Goal: Task Accomplishment & Management: Use online tool/utility

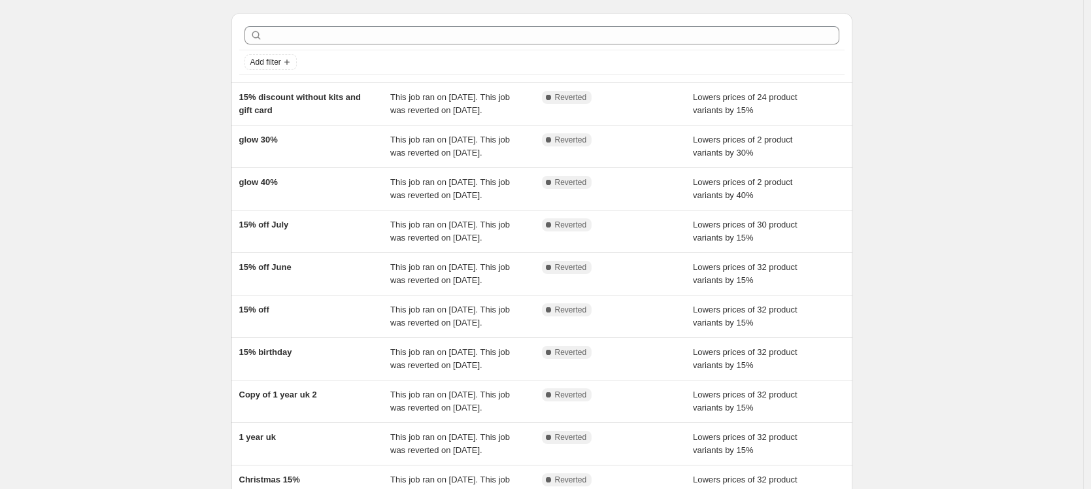
scroll to position [37, 0]
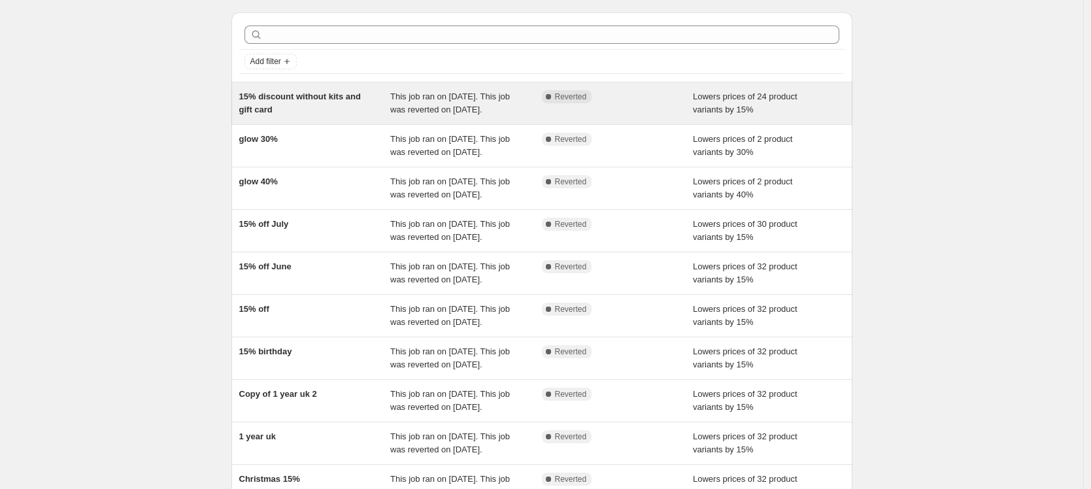
click at [352, 100] on span "15% discount without kits and gift card" at bounding box center [300, 103] width 122 height 23
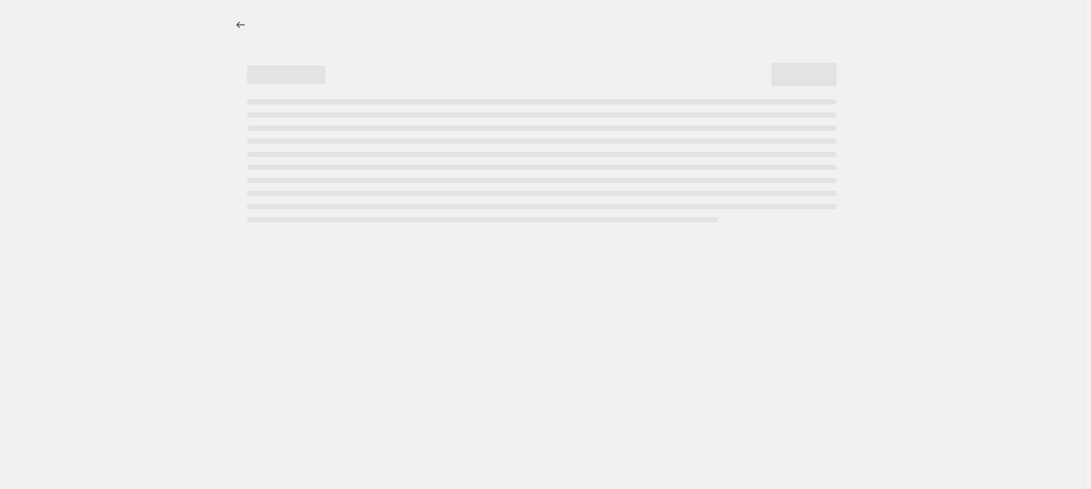
select select "percentage"
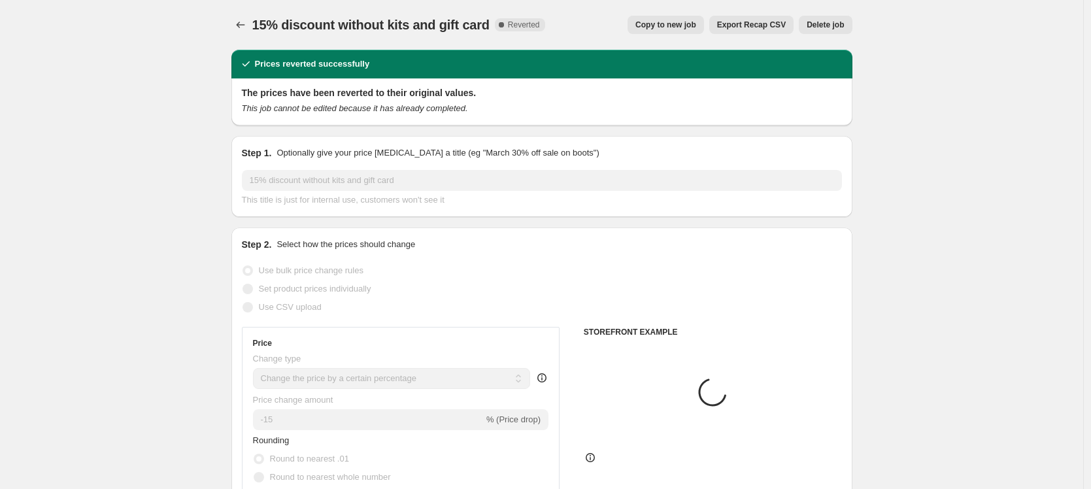
select select "tag"
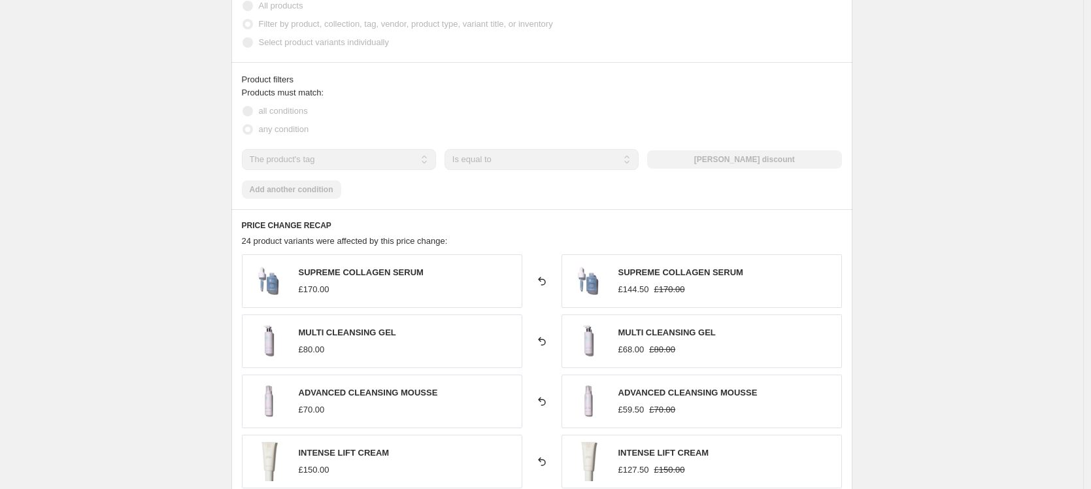
scroll to position [764, 0]
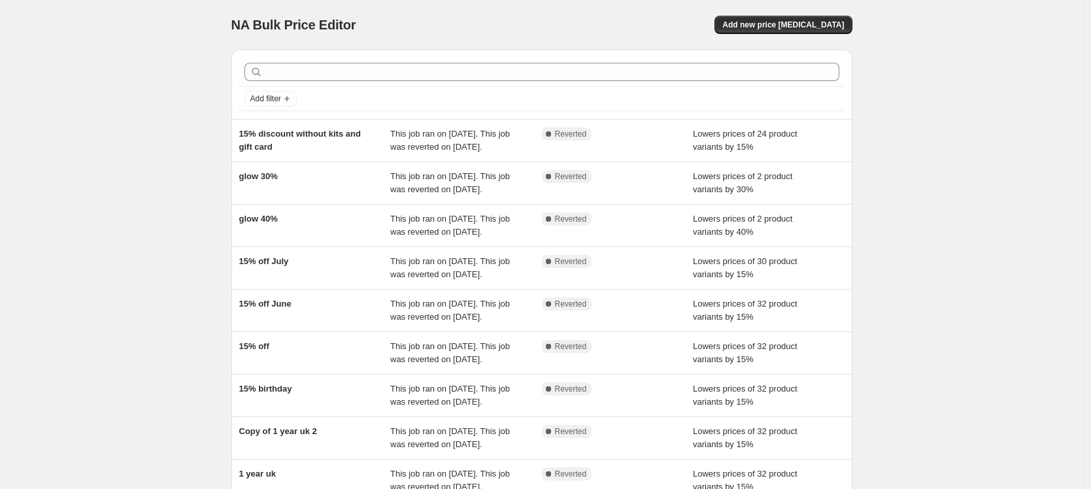
click at [180, 101] on div "NA Bulk Price Editor. This page is ready NA Bulk Price Editor Add new price [ME…" at bounding box center [541, 336] width 1083 height 673
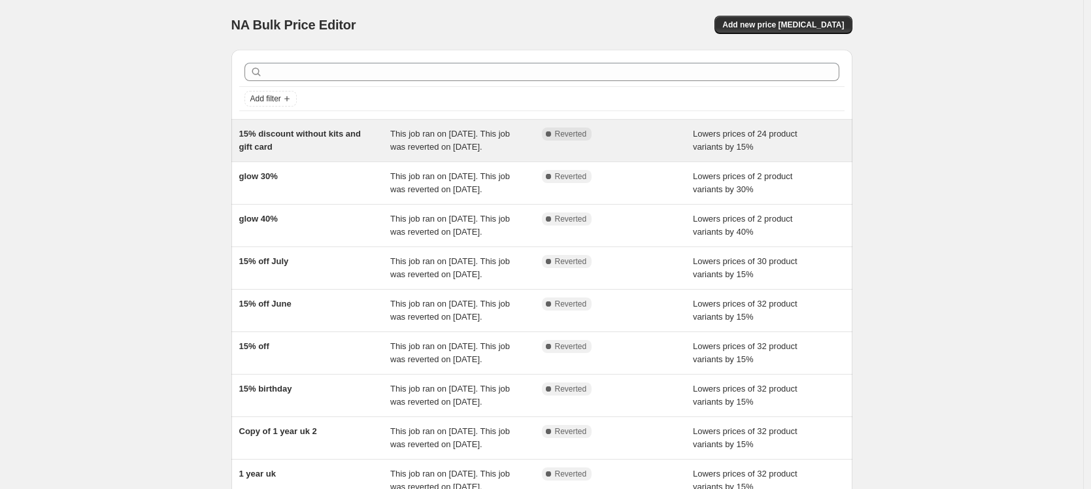
click at [301, 138] on span "15% discount without kits and gift card" at bounding box center [300, 140] width 122 height 23
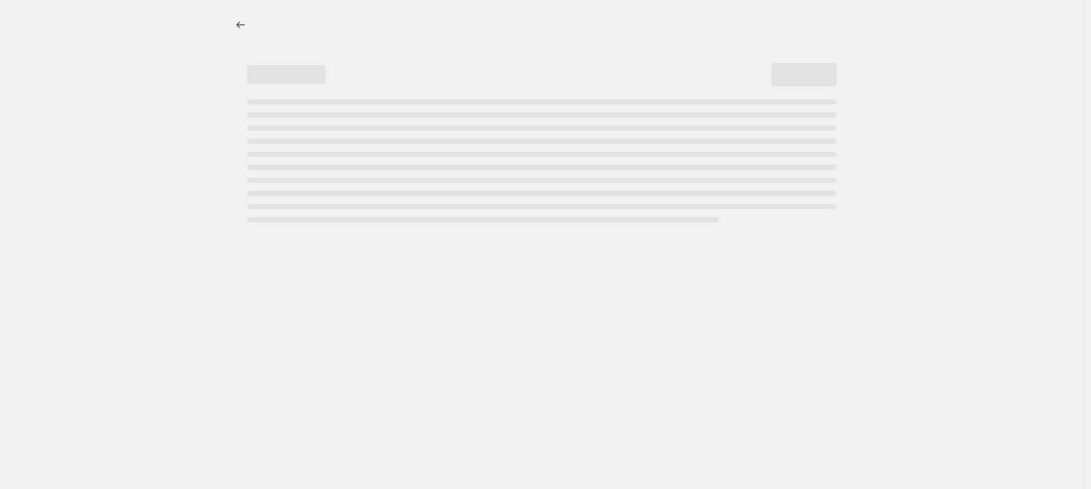
select select "percentage"
select select "tag"
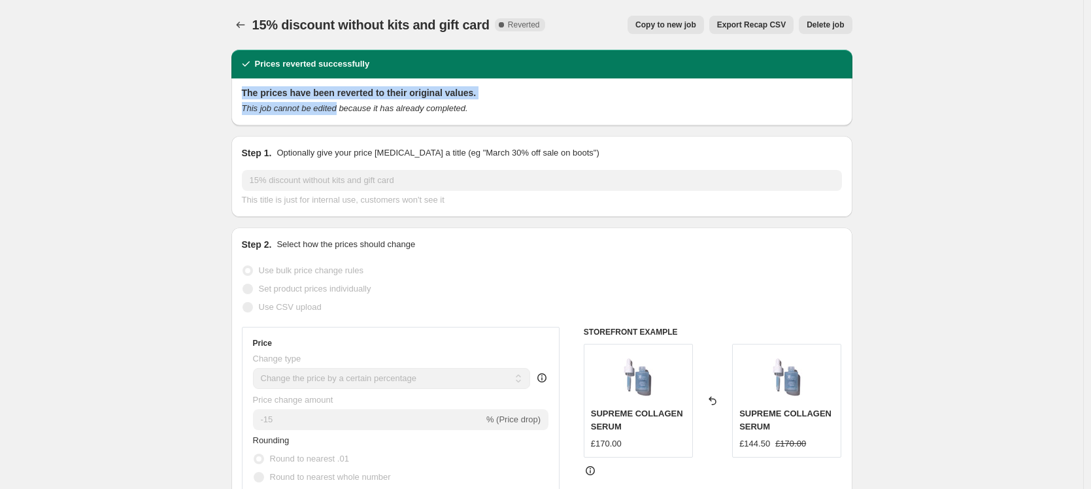
drag, startPoint x: 286, startPoint y: 85, endPoint x: 348, endPoint y: 105, distance: 65.9
click at [348, 105] on div "The prices have been reverted to their original values. This job cannot be edit…" at bounding box center [541, 101] width 621 height 47
click at [348, 105] on icon "This job cannot be edited because it has already completed." at bounding box center [355, 108] width 226 height 10
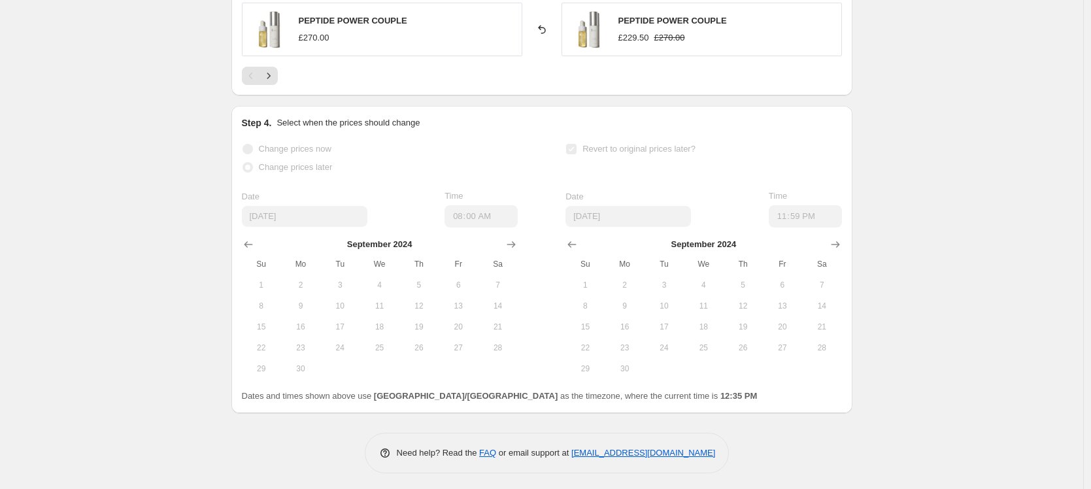
scroll to position [1246, 0]
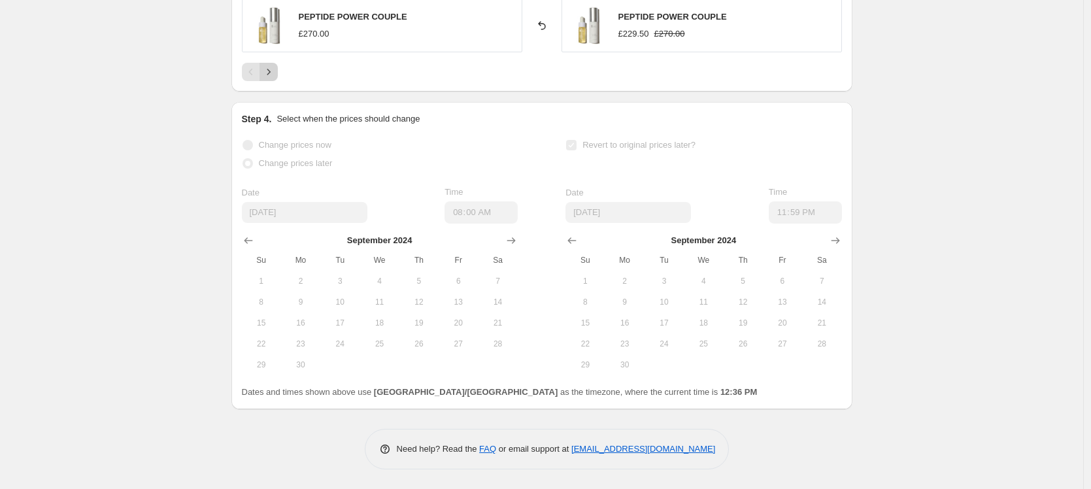
click at [274, 73] on icon "Next" at bounding box center [268, 71] width 13 height 13
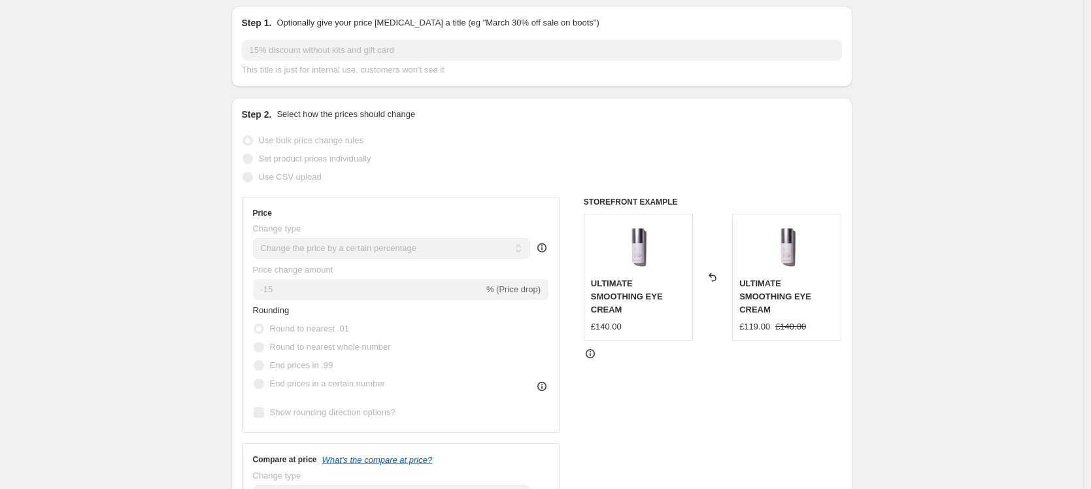
scroll to position [0, 0]
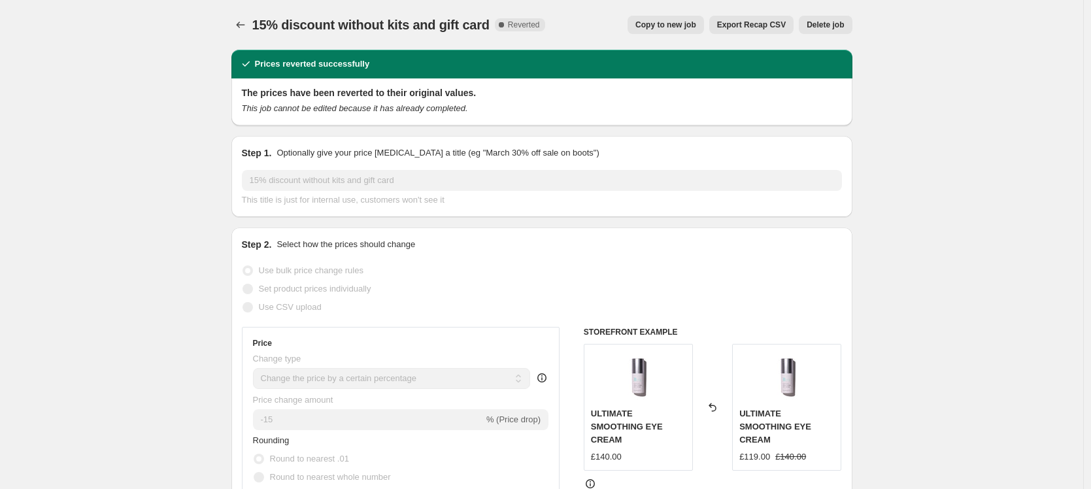
click at [688, 33] on button "Copy to new job" at bounding box center [666, 25] width 76 height 18
select select "percentage"
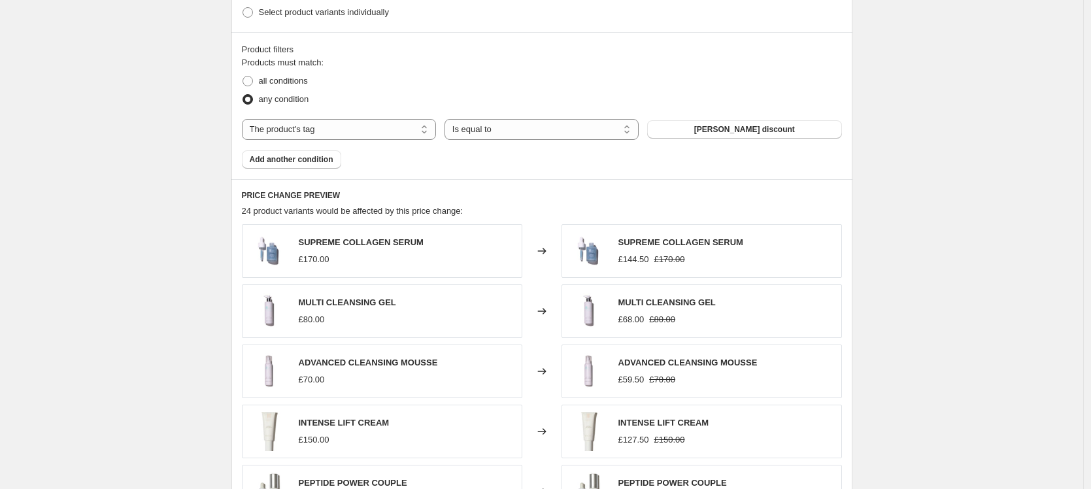
scroll to position [659, 0]
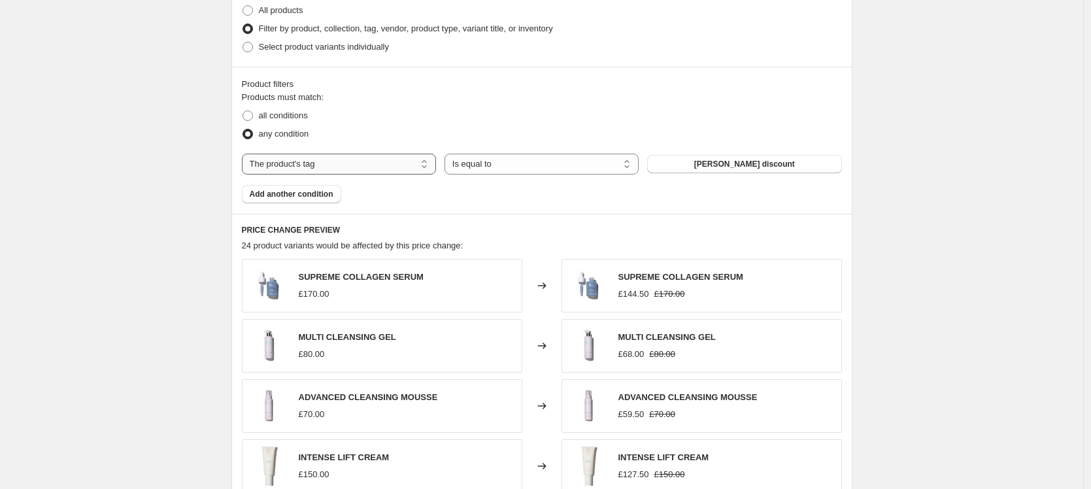
click at [350, 167] on select "The product The product's collection The product's tag The product's vendor The…" at bounding box center [339, 164] width 194 height 21
click at [365, 167] on select "The product The product's collection The product's tag The product's vendor The…" at bounding box center [339, 164] width 194 height 21
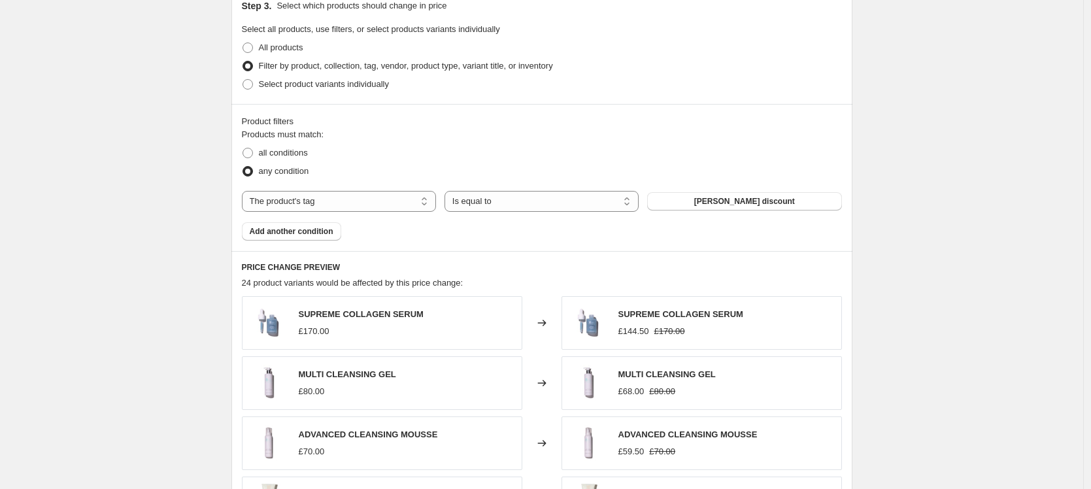
scroll to position [619, 0]
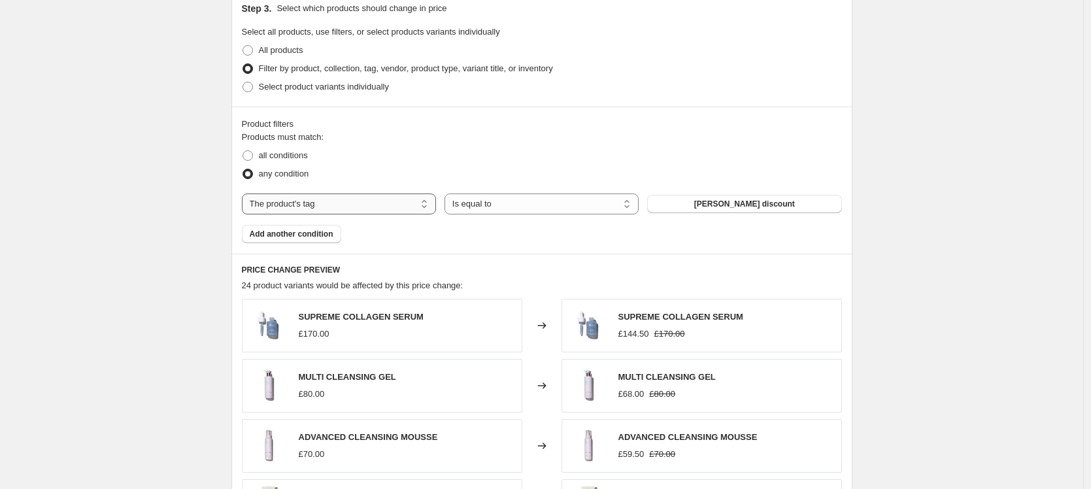
click at [353, 209] on select "The product The product's collection The product's tag The product's vendor The…" at bounding box center [339, 203] width 194 height 21
select select "collection"
click at [185, 199] on div "Create new price [MEDICAL_DATA]. This page is ready Create new price [MEDICAL_D…" at bounding box center [541, 108] width 1083 height 1454
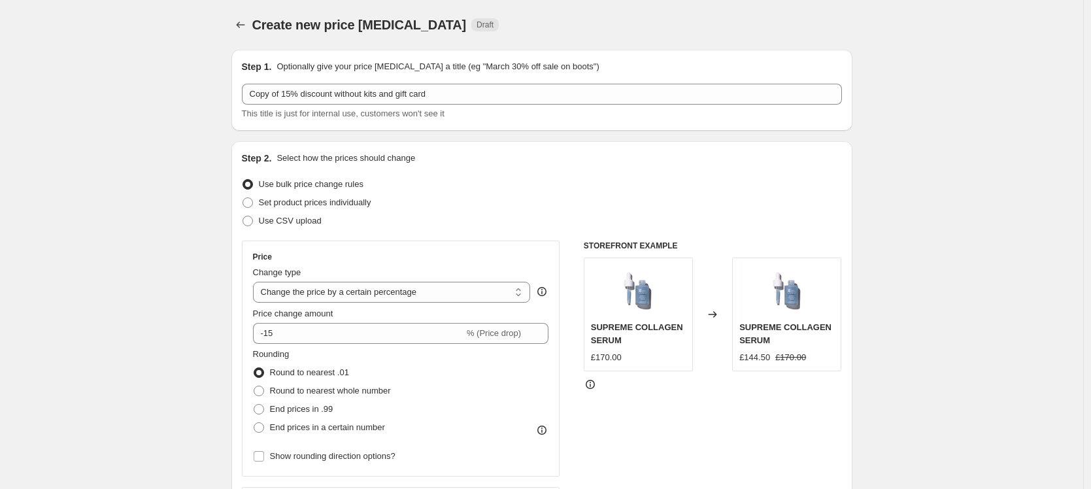
scroll to position [3, 0]
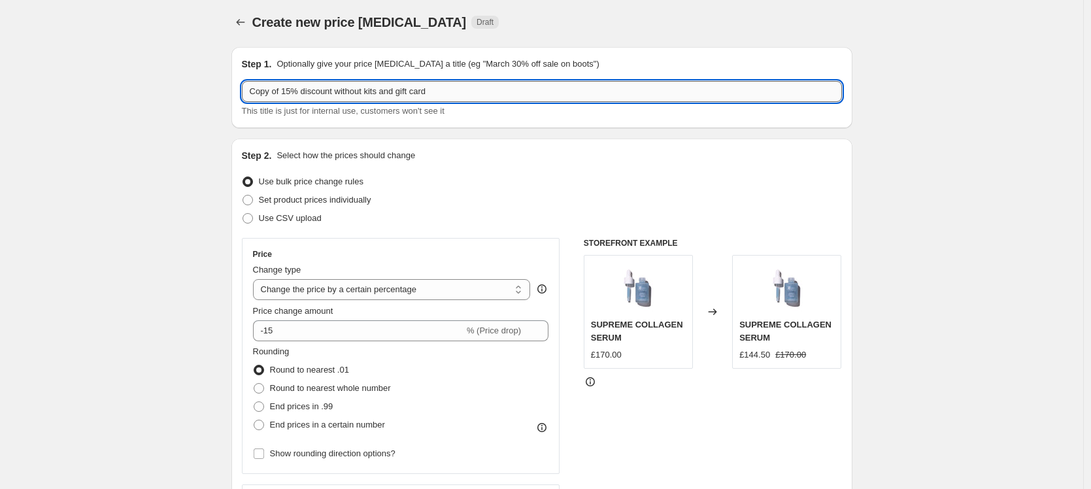
drag, startPoint x: 444, startPoint y: 93, endPoint x: 396, endPoint y: 93, distance: 48.4
click at [396, 93] on input "Copy of 15% discount without kits and gift card" at bounding box center [542, 91] width 600 height 21
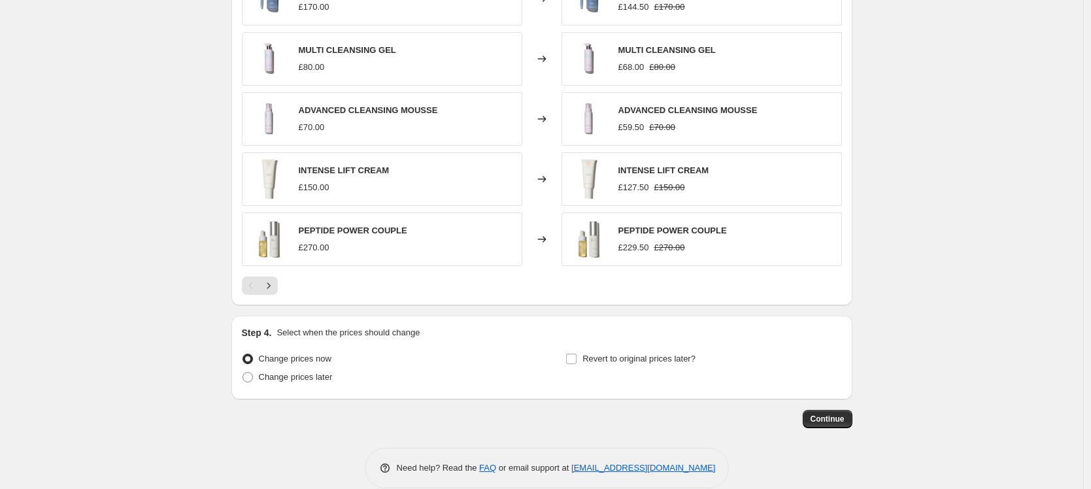
scroll to position [965, 0]
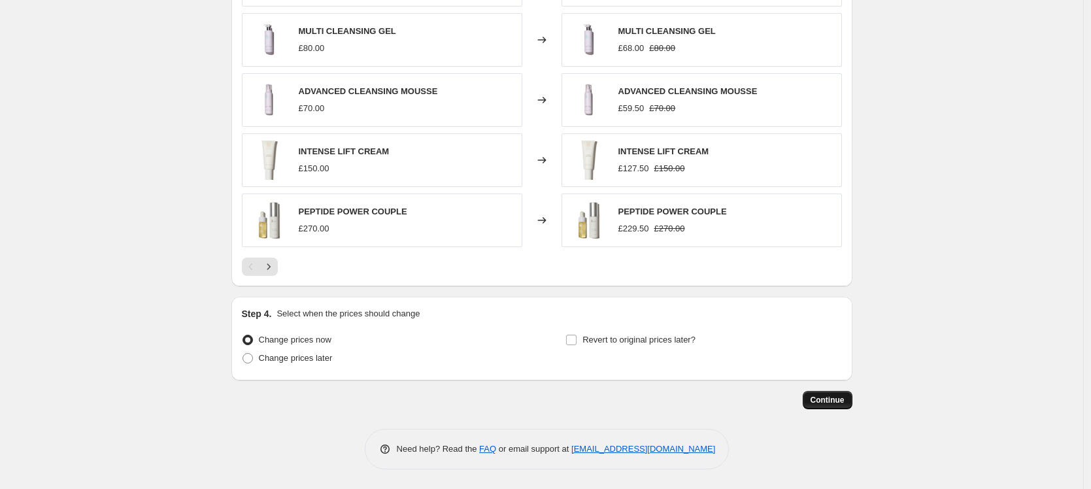
click at [844, 403] on span "Continue" at bounding box center [828, 400] width 34 height 10
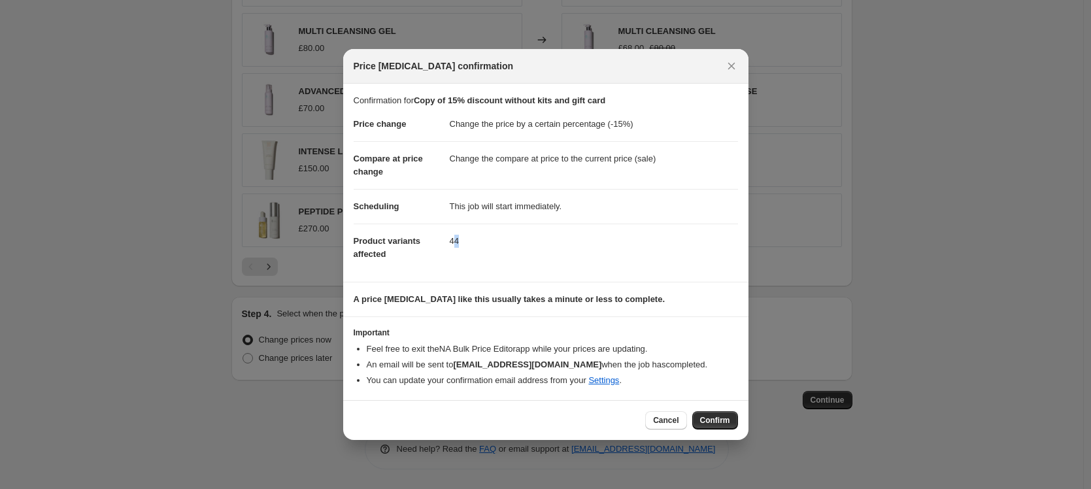
drag, startPoint x: 454, startPoint y: 237, endPoint x: 480, endPoint y: 244, distance: 27.0
click at [478, 243] on dd "44" at bounding box center [594, 241] width 288 height 35
click at [480, 244] on dd "44" at bounding box center [594, 241] width 288 height 35
drag, startPoint x: 461, startPoint y: 207, endPoint x: 570, endPoint y: 199, distance: 108.7
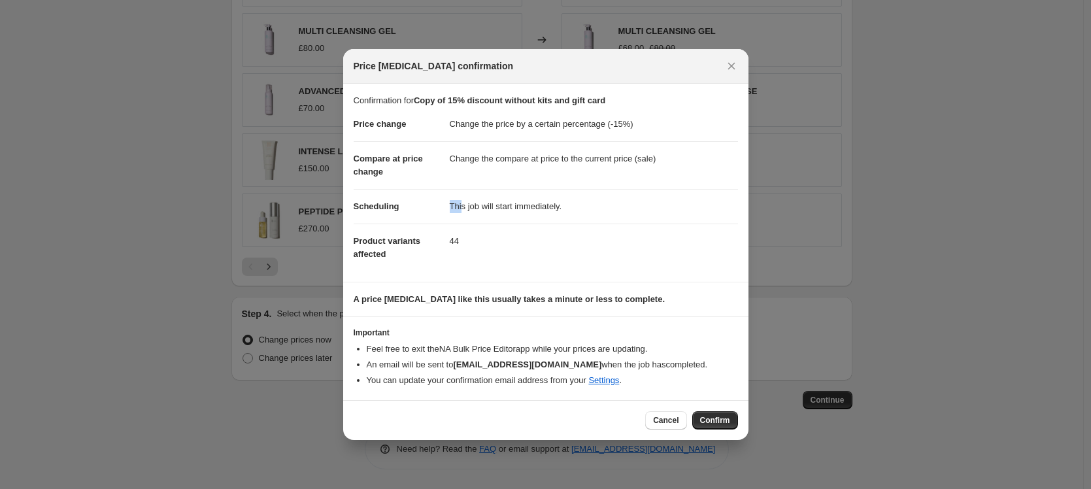
click at [570, 199] on dd "This job will start immediately." at bounding box center [594, 206] width 288 height 35
drag, startPoint x: 449, startPoint y: 159, endPoint x: 617, endPoint y: 158, distance: 168.0
click at [617, 158] on dd "Change the compare at price to the current price (sale)" at bounding box center [594, 158] width 288 height 35
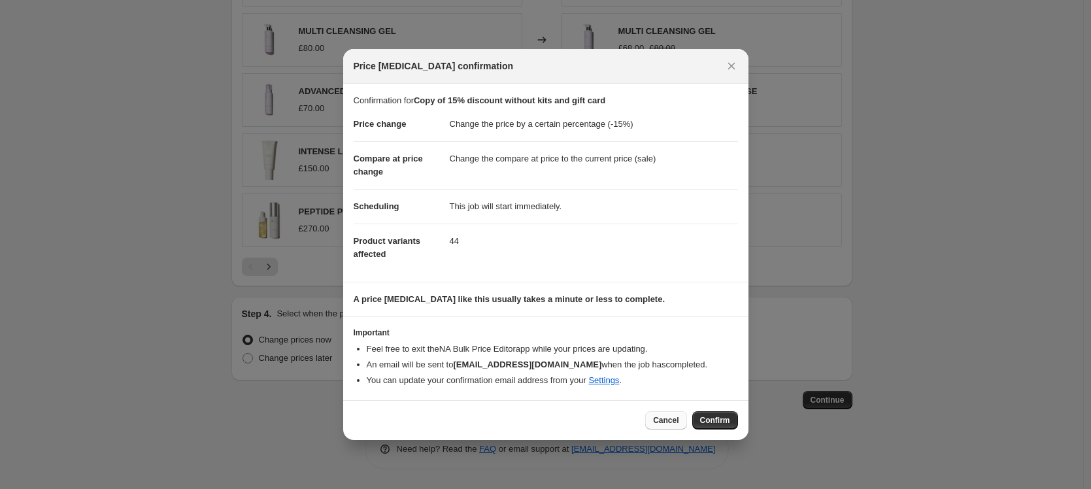
click at [663, 418] on span "Cancel" at bounding box center [665, 420] width 25 height 10
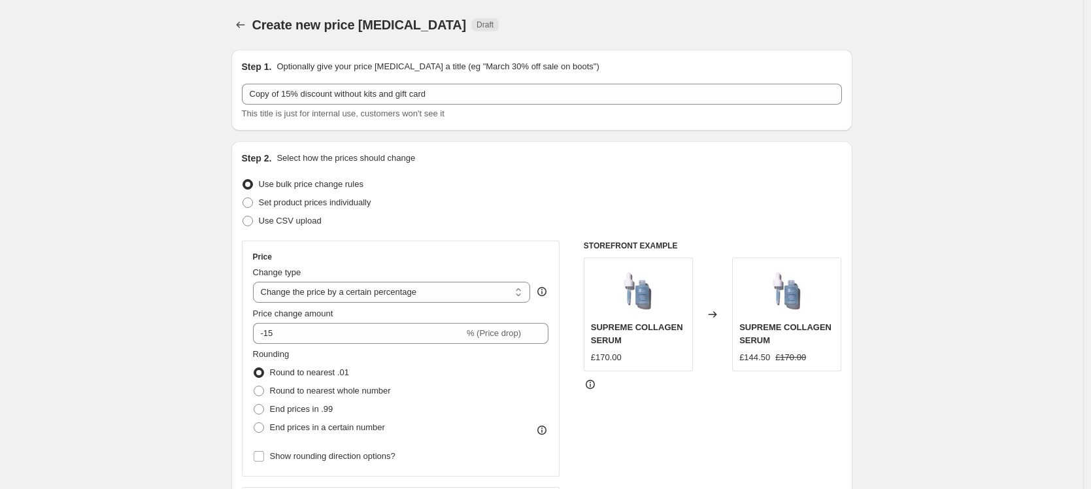
scroll to position [965, 0]
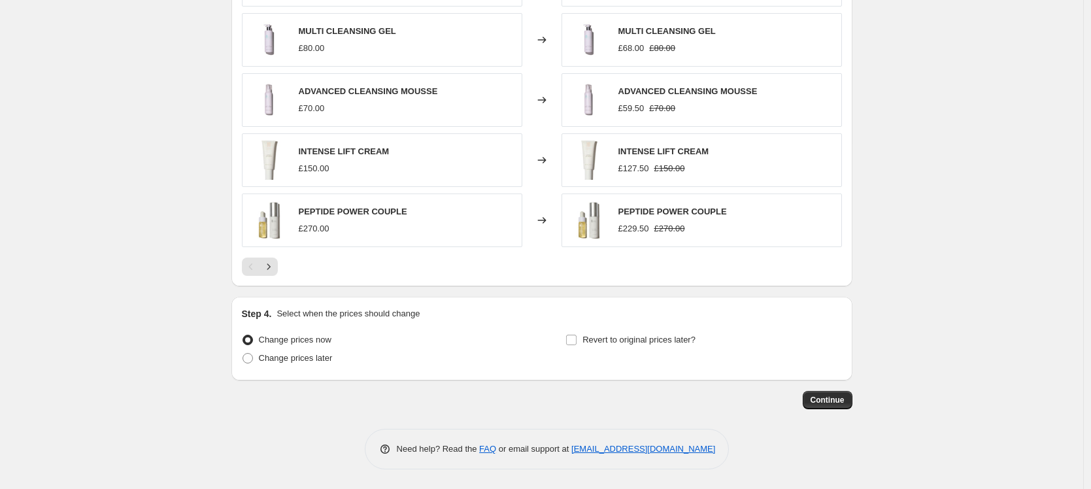
click at [294, 360] on span "Change prices later" at bounding box center [296, 358] width 74 height 10
click at [243, 354] on input "Change prices later" at bounding box center [243, 353] width 1 height 1
radio input "true"
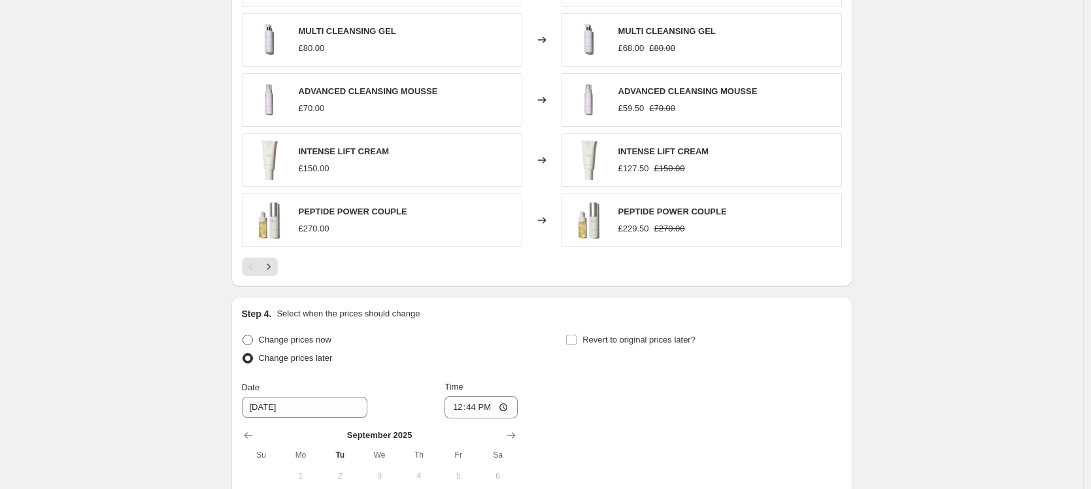
click at [296, 340] on span "Change prices now" at bounding box center [295, 340] width 73 height 10
click at [243, 335] on input "Change prices now" at bounding box center [243, 335] width 1 height 1
radio input "true"
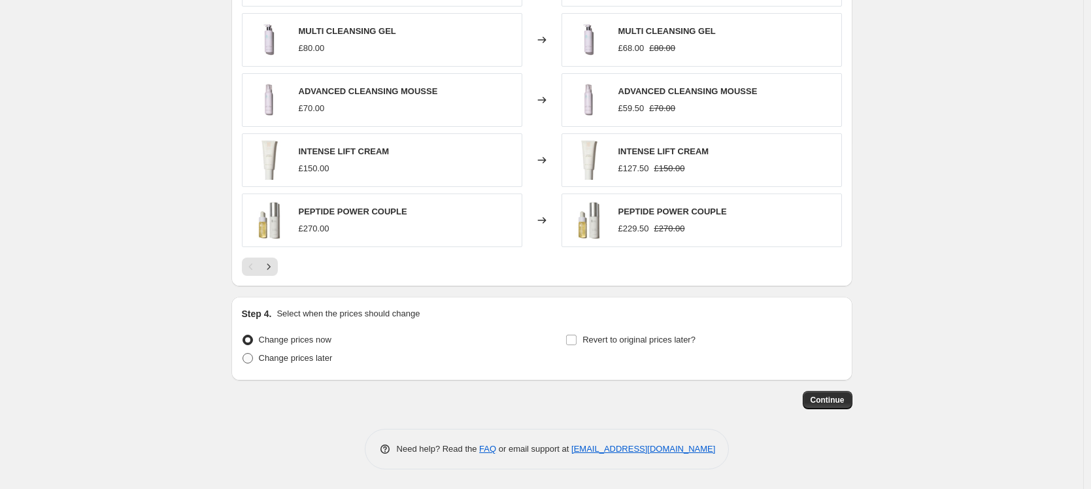
click at [292, 354] on span "Change prices later" at bounding box center [296, 358] width 74 height 10
click at [243, 354] on input "Change prices later" at bounding box center [243, 353] width 1 height 1
radio input "true"
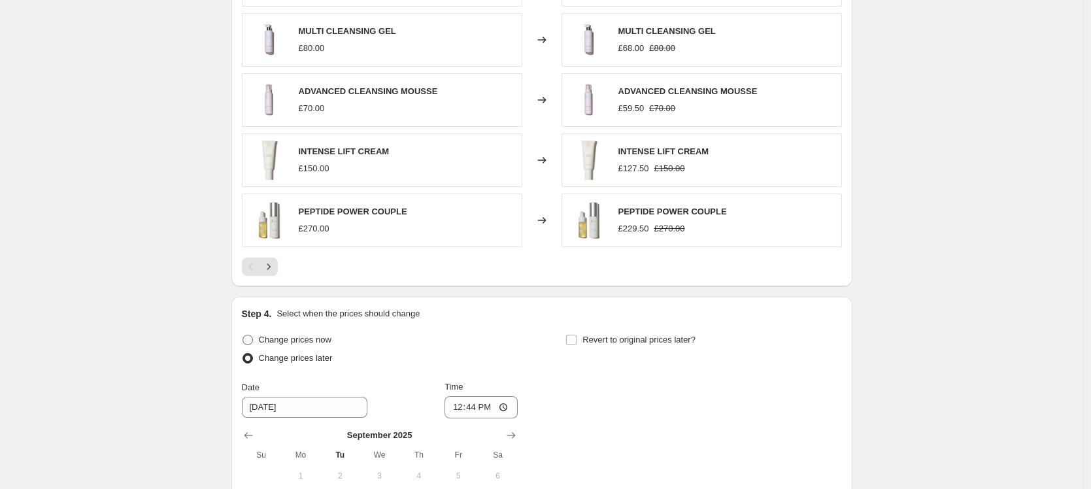
click at [292, 345] on span "Change prices now" at bounding box center [295, 339] width 73 height 13
click at [243, 335] on input "Change prices now" at bounding box center [243, 335] width 1 height 1
radio input "true"
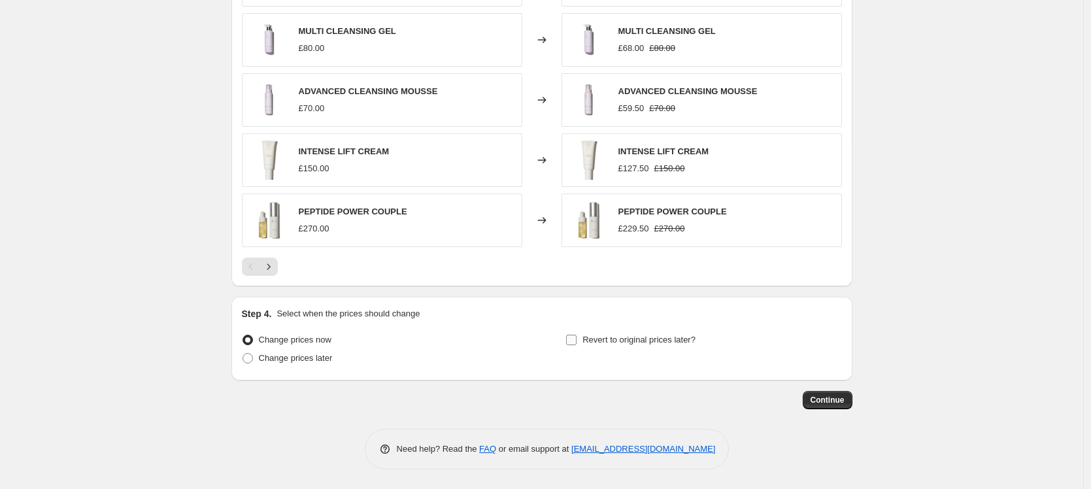
click at [643, 333] on span "Revert to original prices later?" at bounding box center [638, 339] width 113 height 13
click at [577, 335] on input "Revert to original prices later?" at bounding box center [571, 340] width 10 height 10
checkbox input "true"
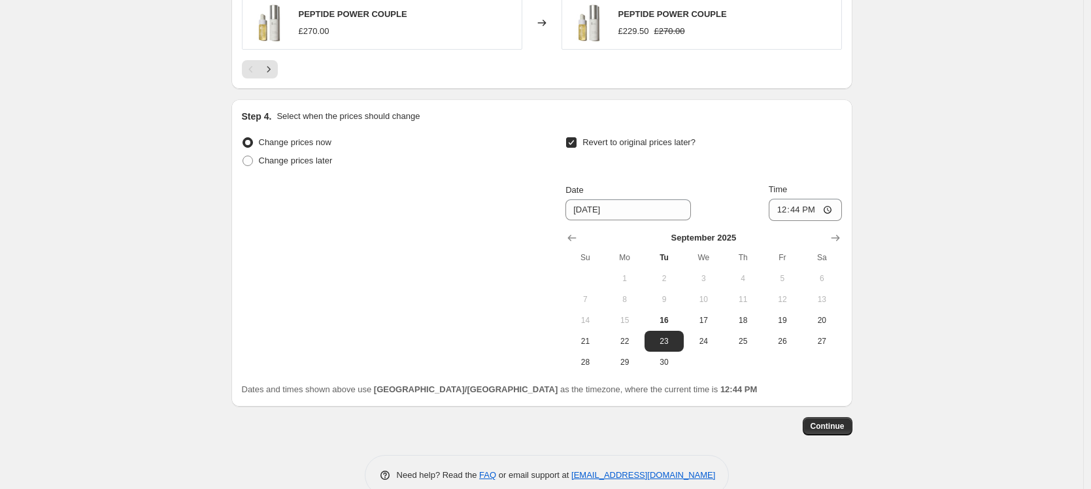
scroll to position [1188, 0]
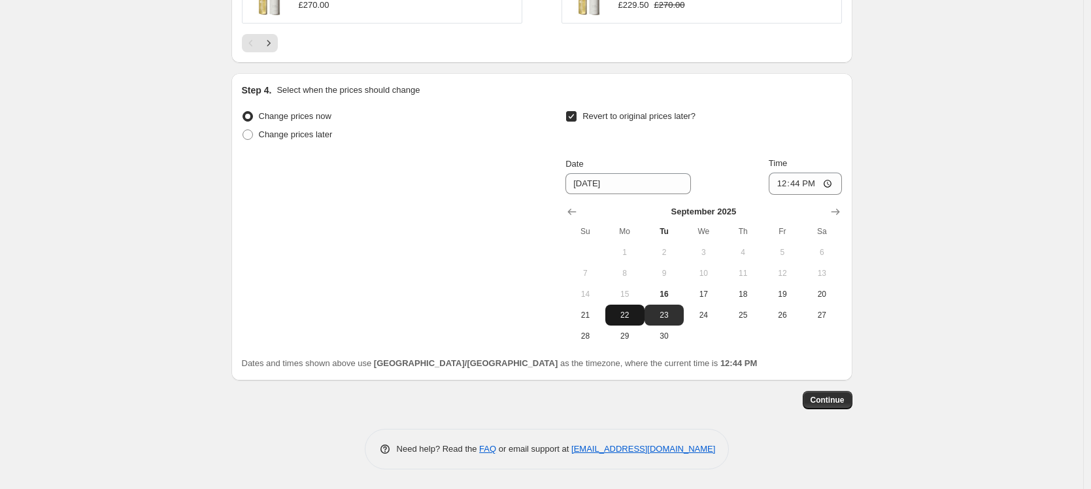
click at [637, 316] on span "22" at bounding box center [625, 315] width 29 height 10
type input "[DATE]"
click at [797, 184] on input "12:44" at bounding box center [805, 184] width 73 height 22
type input "23:59"
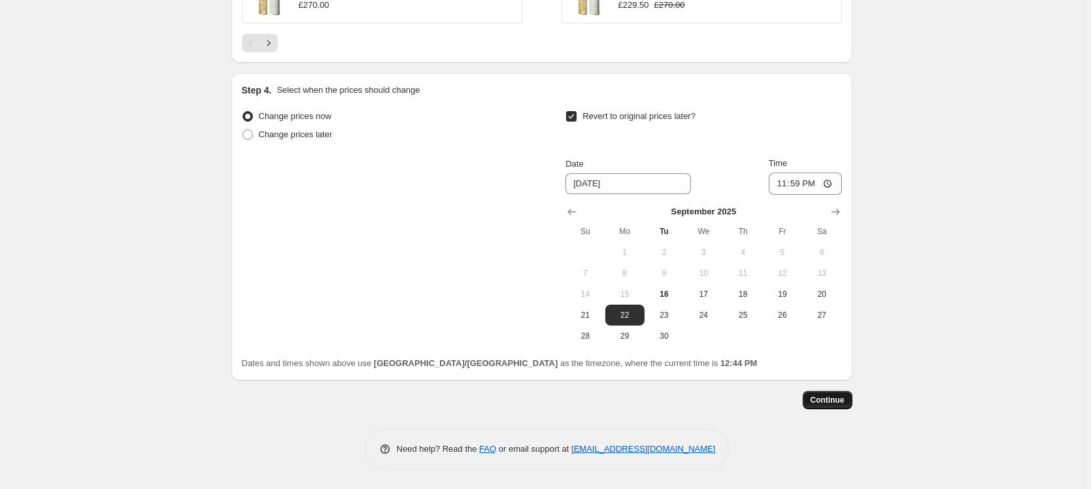
click at [852, 404] on button "Continue" at bounding box center [828, 400] width 50 height 18
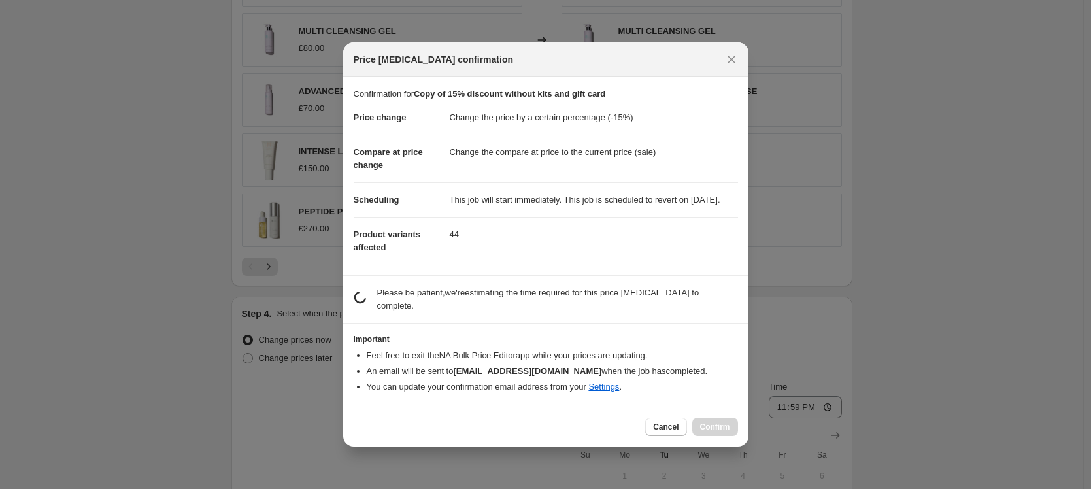
scroll to position [0, 0]
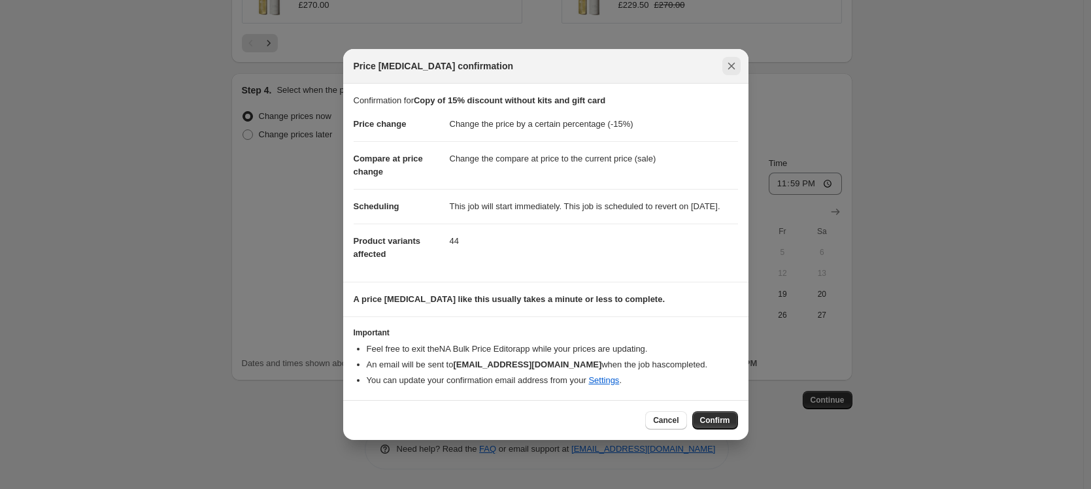
click at [733, 65] on icon "Close" at bounding box center [731, 65] width 13 height 13
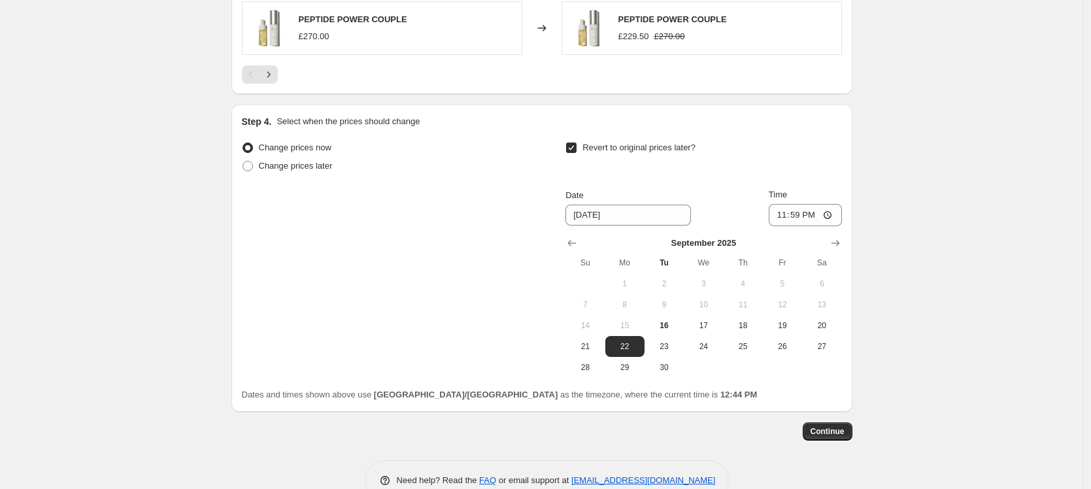
scroll to position [1188, 0]
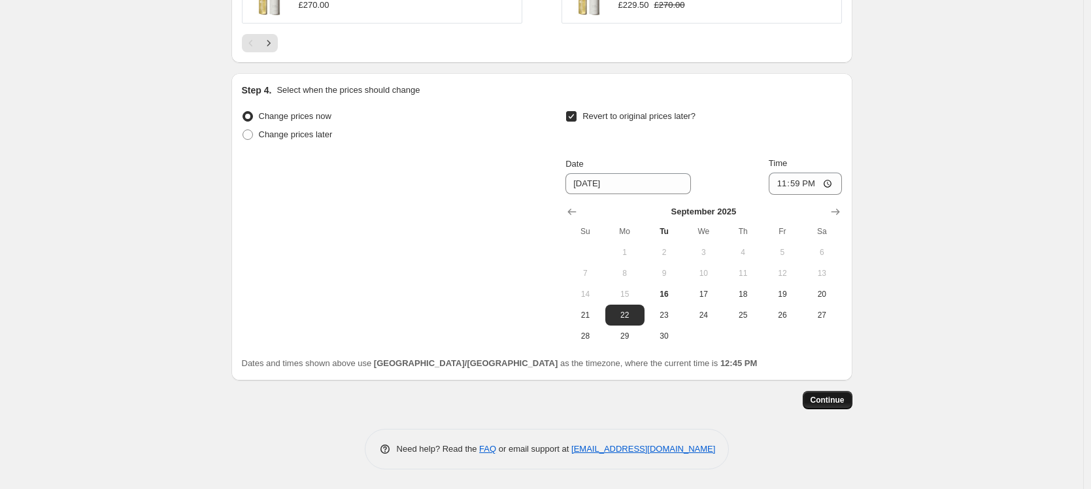
click at [832, 403] on span "Continue" at bounding box center [828, 400] width 34 height 10
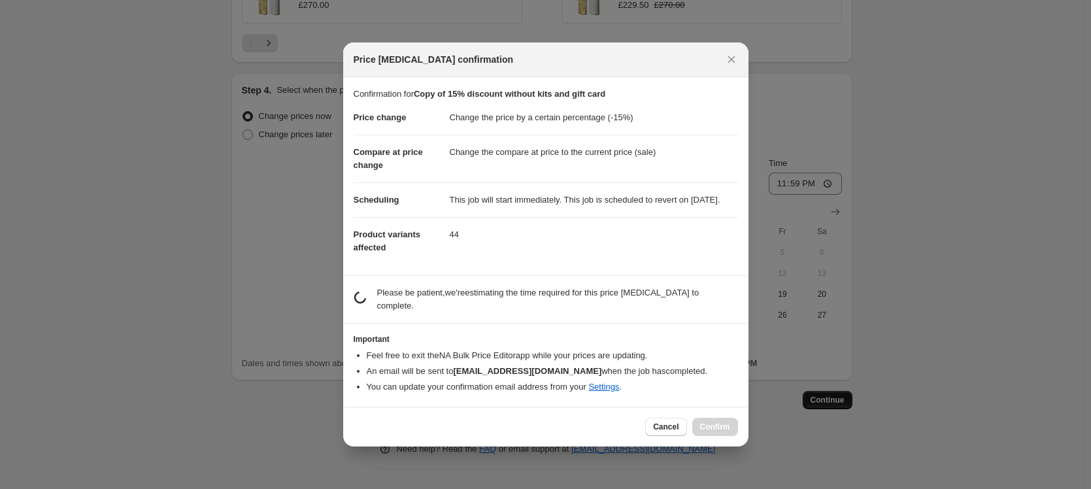
scroll to position [0, 0]
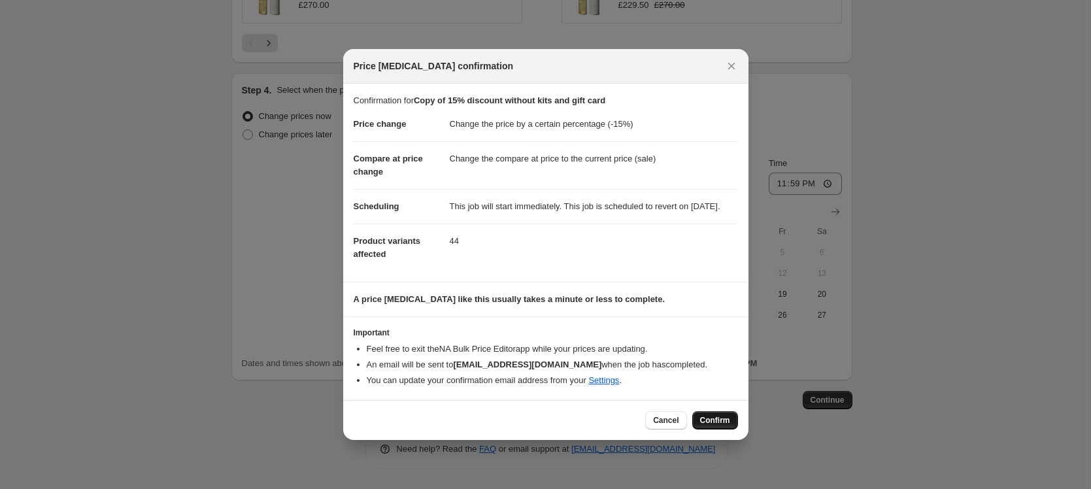
click at [705, 422] on span "Confirm" at bounding box center [715, 420] width 30 height 10
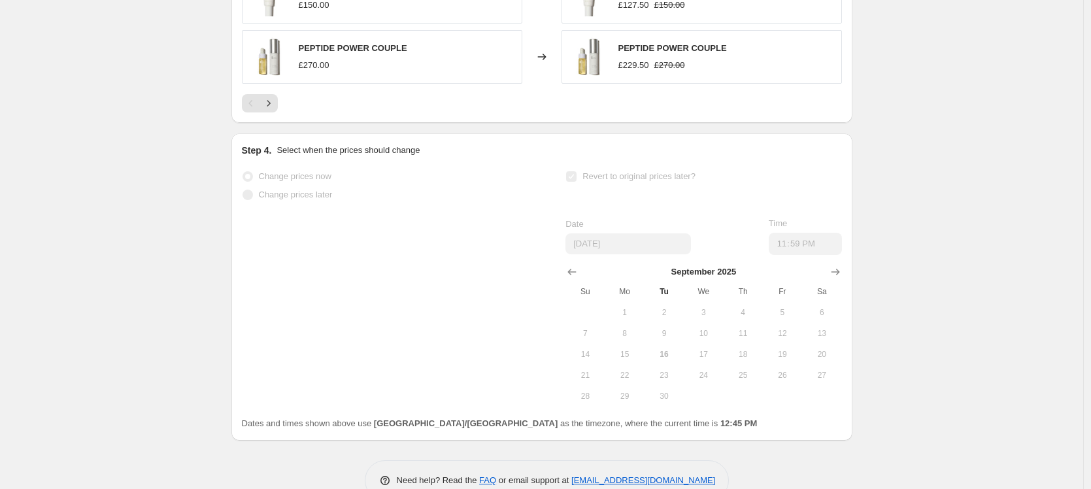
scroll to position [1222, 0]
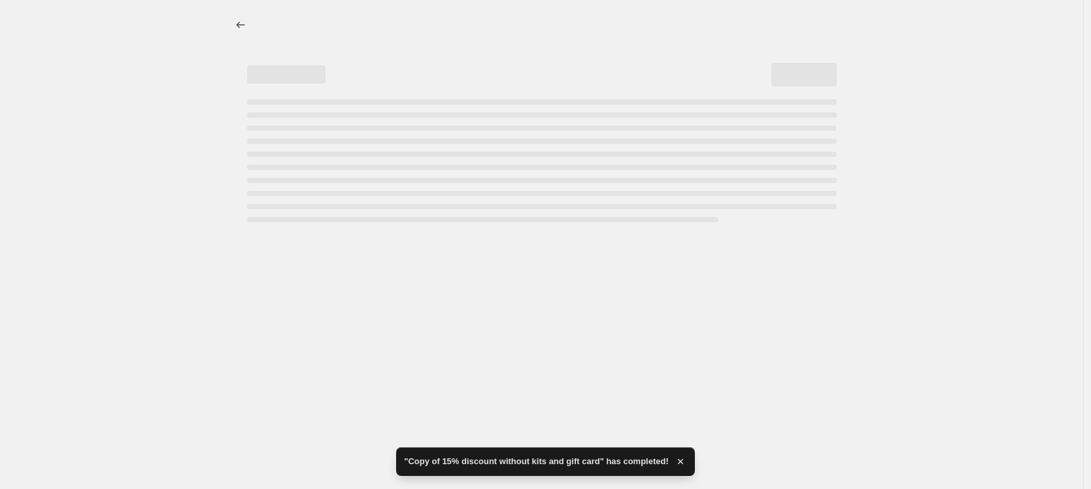
select select "percentage"
select select "collection"
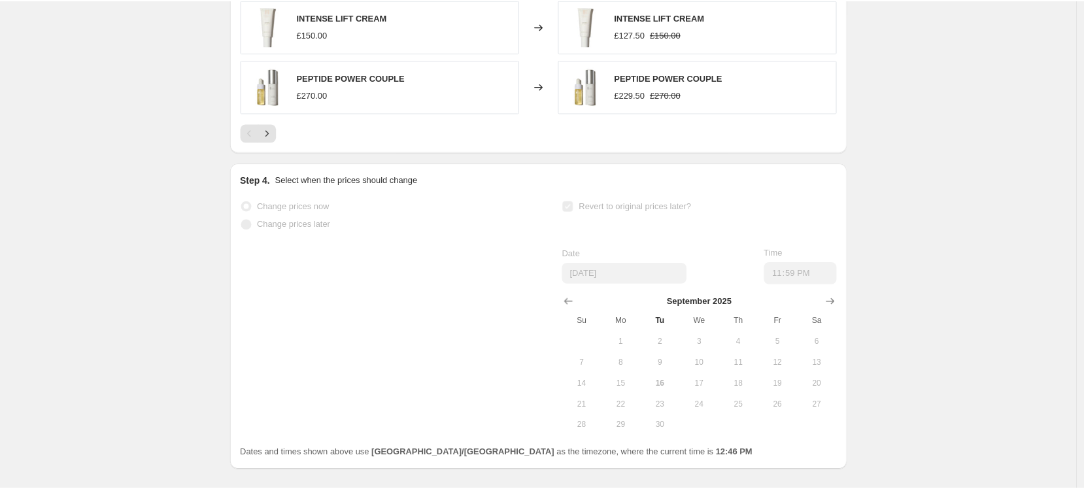
scroll to position [0, 0]
